Goal: Transaction & Acquisition: Purchase product/service

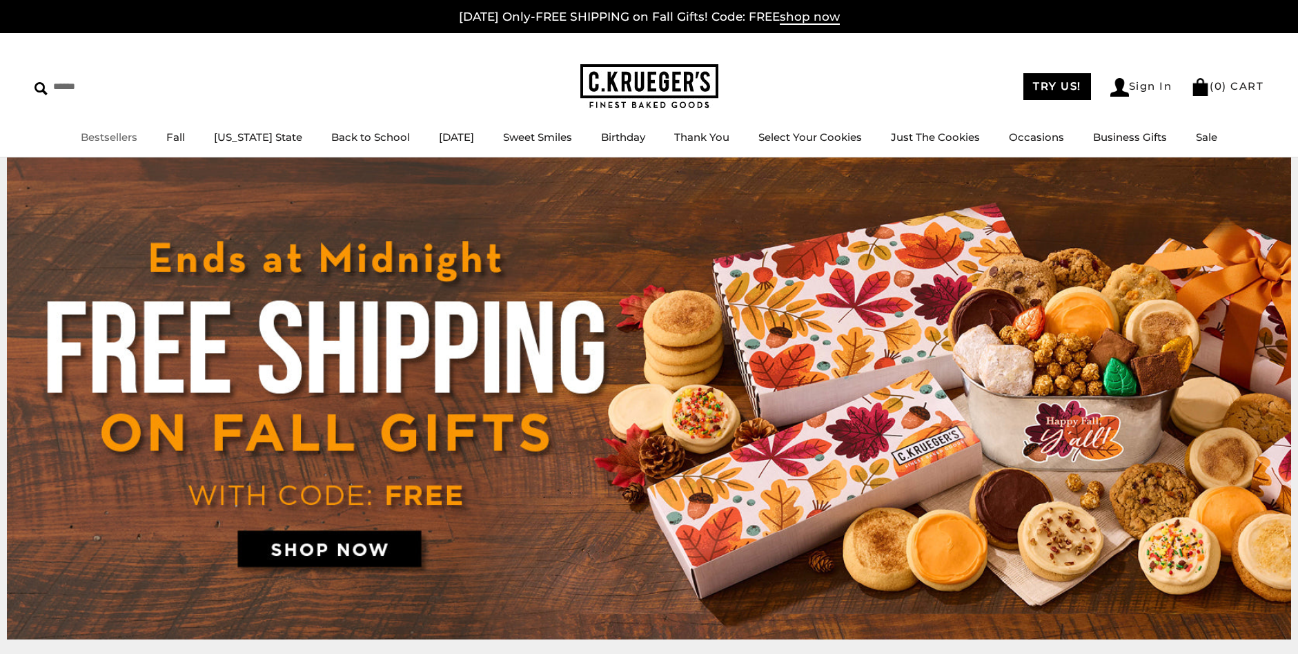
click at [137, 138] on link "Bestsellers" at bounding box center [109, 136] width 57 height 13
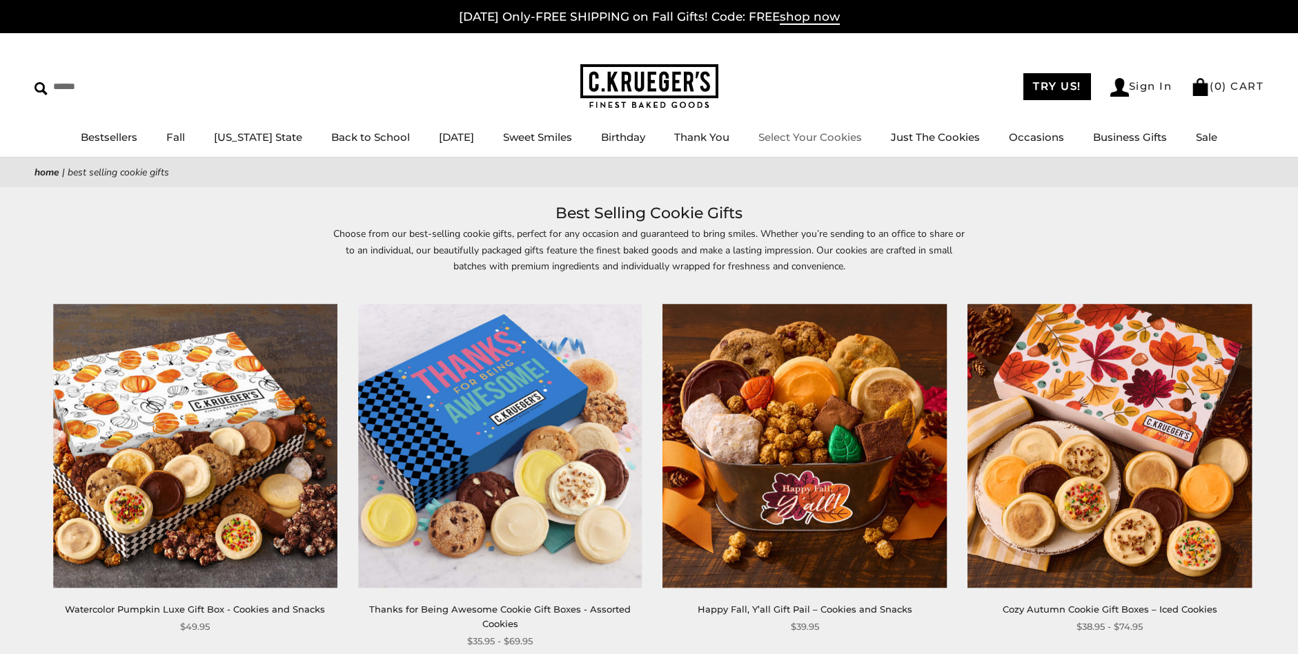
click at [781, 137] on link "Select Your Cookies" at bounding box center [811, 136] width 104 height 13
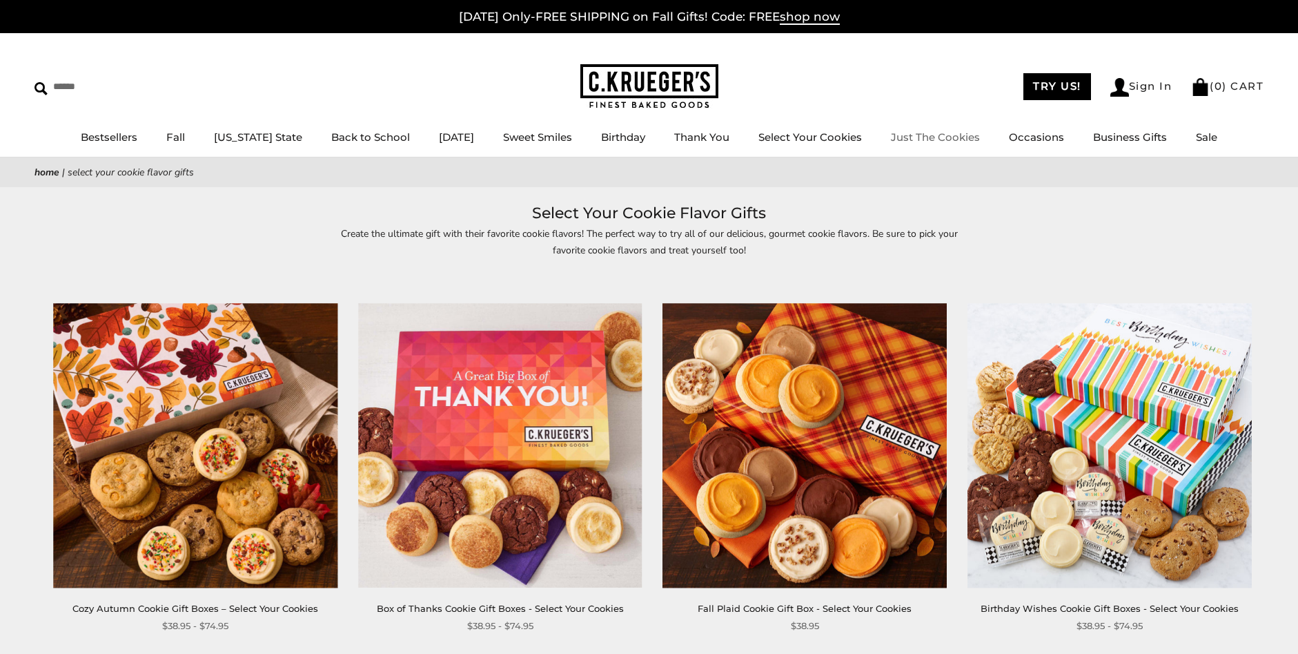
click at [907, 135] on link "Just The Cookies" at bounding box center [935, 136] width 89 height 13
